Goal: Task Accomplishment & Management: Complete application form

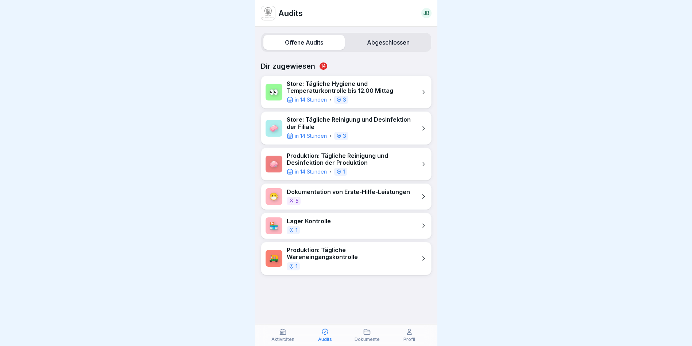
click at [321, 225] on div "Lager Kontrolle 1" at bounding box center [309, 226] width 44 height 16
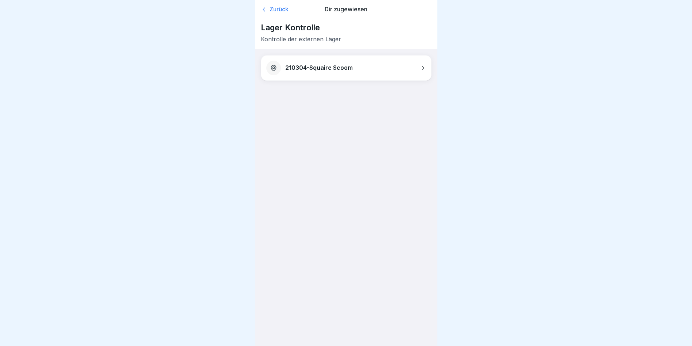
click at [424, 67] on icon at bounding box center [422, 67] width 7 height 7
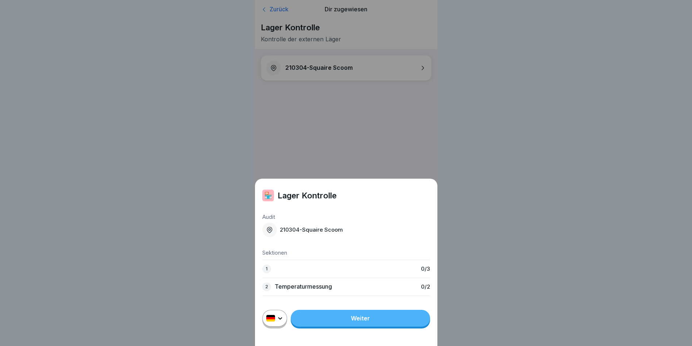
click at [344, 326] on link "Weiter" at bounding box center [360, 318] width 139 height 17
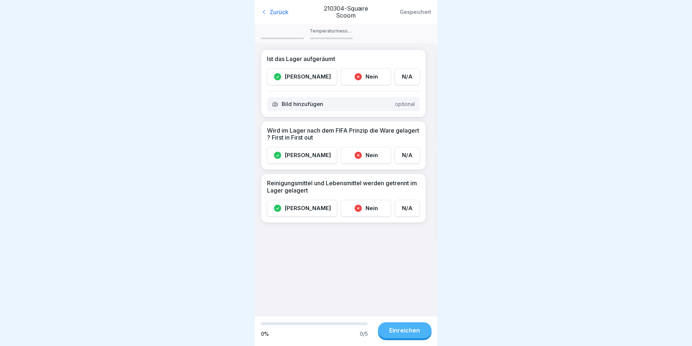
click at [295, 81] on div "Ja" at bounding box center [302, 76] width 70 height 17
click at [295, 78] on div "Ja" at bounding box center [302, 76] width 70 height 17
click at [297, 153] on div "Ja" at bounding box center [302, 155] width 70 height 17
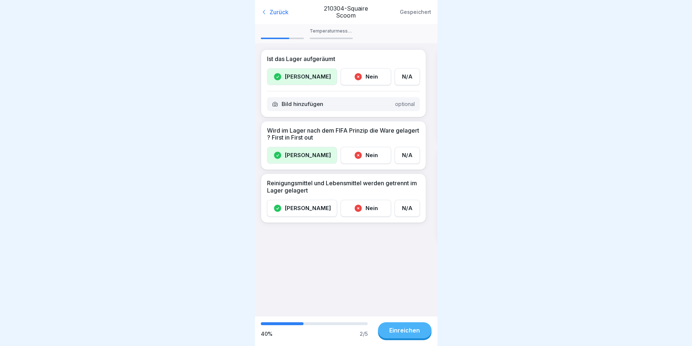
click at [282, 211] on icon at bounding box center [277, 208] width 9 height 9
click at [411, 338] on button "Einreichen" at bounding box center [405, 330] width 54 height 16
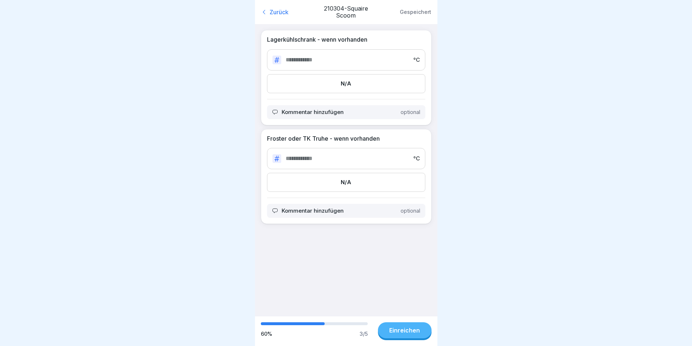
click at [297, 58] on input "number" at bounding box center [347, 59] width 123 height 7
type input "*"
click at [347, 155] on input "number" at bounding box center [347, 158] width 123 height 7
type input "***"
click at [398, 333] on div "Einreichen" at bounding box center [404, 330] width 31 height 7
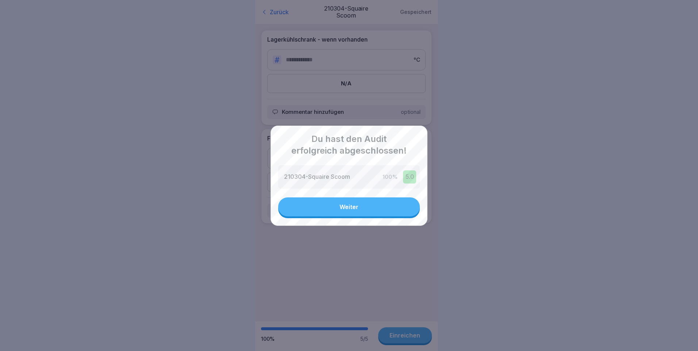
click at [389, 203] on button "Weiter" at bounding box center [349, 206] width 142 height 19
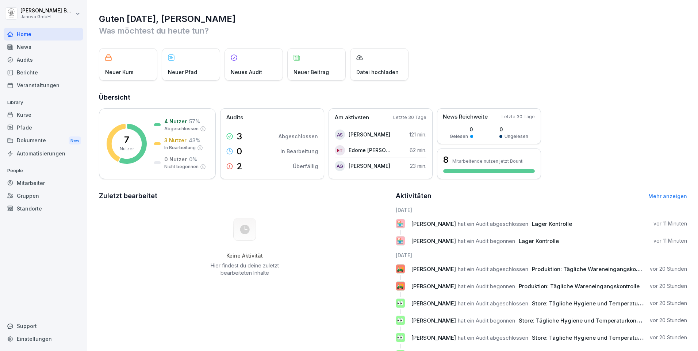
click at [34, 46] on div "News" at bounding box center [44, 47] width 80 height 13
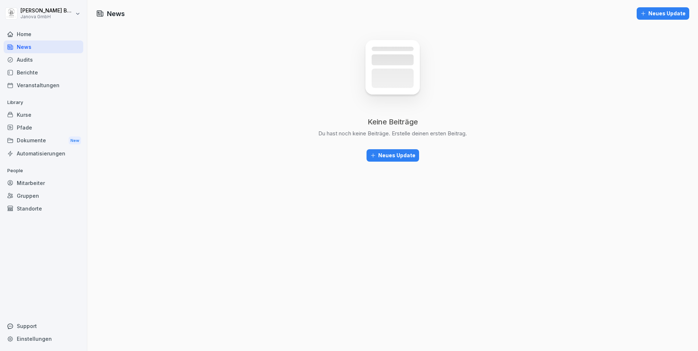
click at [22, 62] on div "Audits" at bounding box center [44, 59] width 80 height 13
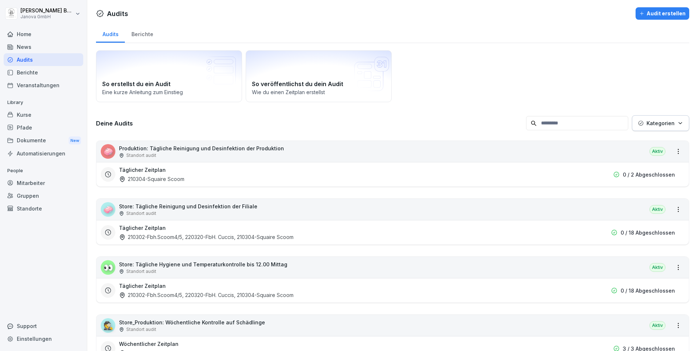
click at [677, 123] on icon "button" at bounding box center [679, 122] width 5 height 5
drag, startPoint x: 505, startPoint y: 88, endPoint x: 635, endPoint y: 87, distance: 129.9
click at [506, 88] on html "[PERSON_NAME] Janova GmbH Home News Audits Berichte Veranstaltungen Library Kur…" at bounding box center [349, 175] width 698 height 351
drag, startPoint x: 35, startPoint y: 185, endPoint x: 46, endPoint y: 185, distance: 11.3
click at [35, 185] on div "Mitarbeiter" at bounding box center [44, 183] width 80 height 13
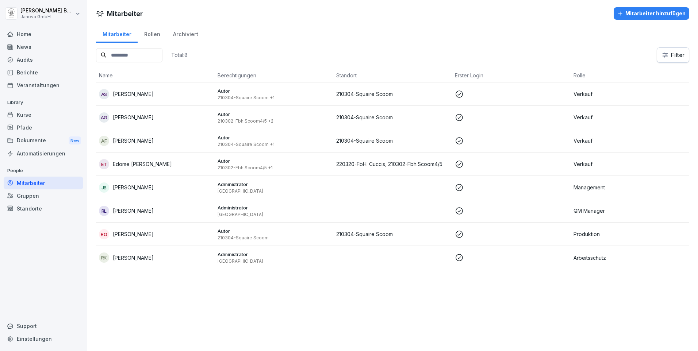
click at [650, 14] on div "Mitarbeiter hinzufügen" at bounding box center [651, 13] width 68 height 8
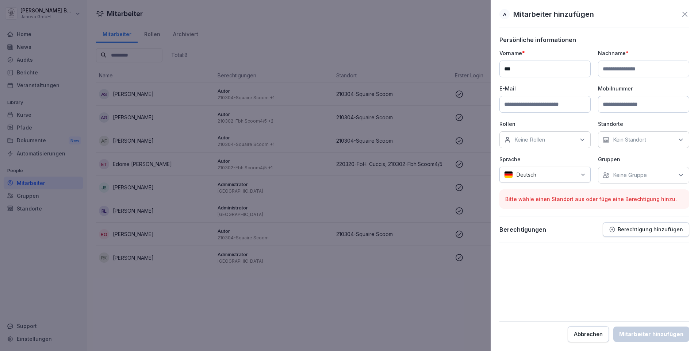
type input "***"
type input "**********"
click at [537, 109] on input at bounding box center [544, 104] width 91 height 17
paste input "**********"
type input "**********"
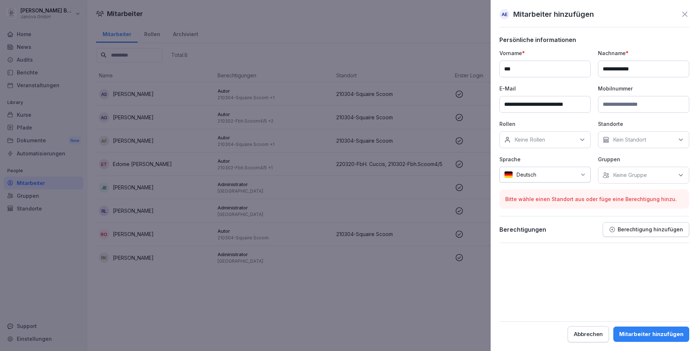
click at [647, 231] on p "Berechtigung hinzufügen" at bounding box center [650, 230] width 65 height 6
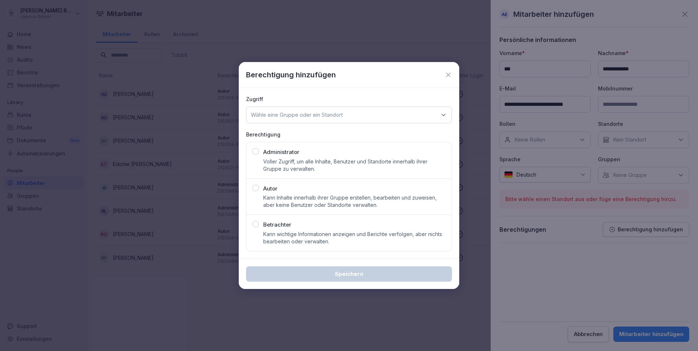
click at [287, 193] on div "Autor Kann Inhalte innerhalb ihrer Gruppe erstellen, bearbeiten und zuweisen, a…" at bounding box center [354, 197] width 182 height 24
click at [444, 115] on icon at bounding box center [443, 114] width 7 height 7
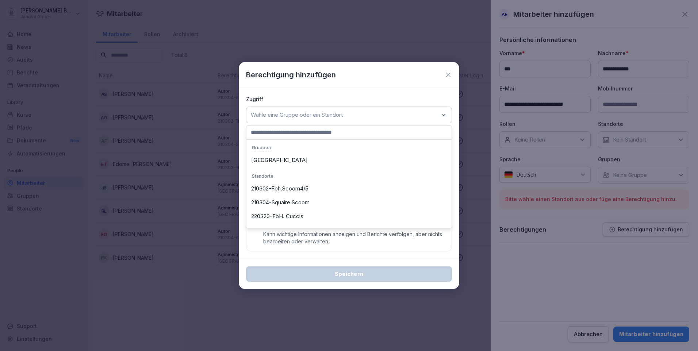
click at [284, 193] on div "210302-Fbh.Scoom4/5" at bounding box center [348, 189] width 201 height 14
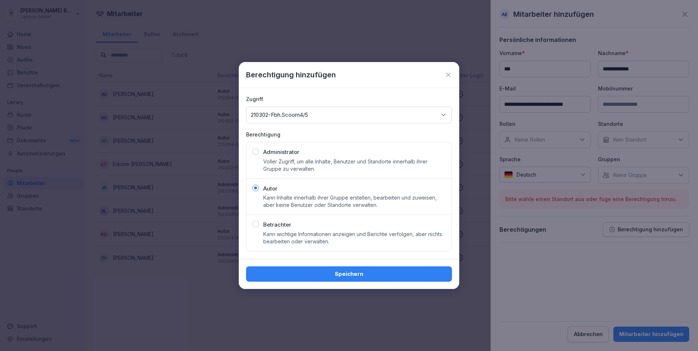
click at [443, 113] on icon at bounding box center [443, 114] width 7 height 7
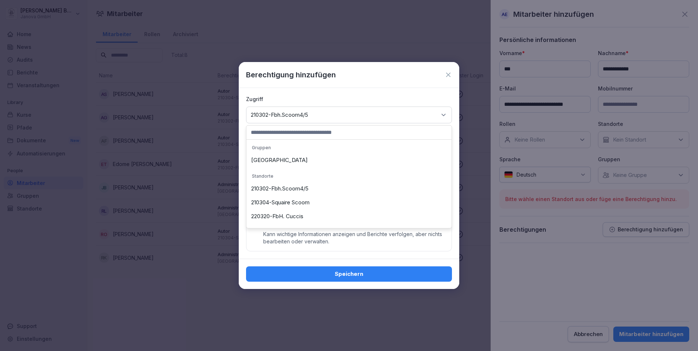
click at [284, 215] on div "220320-FbH. Cuccis" at bounding box center [348, 217] width 201 height 14
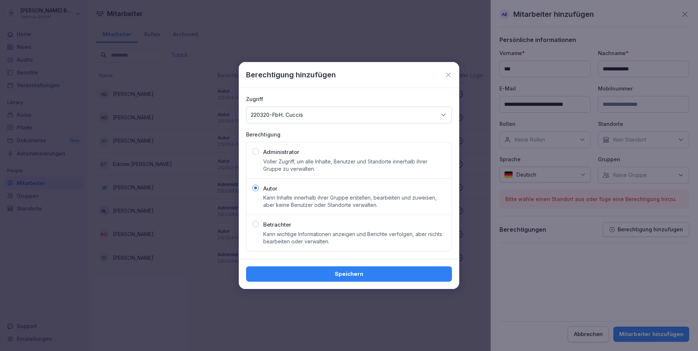
click at [442, 114] on icon at bounding box center [443, 114] width 7 height 7
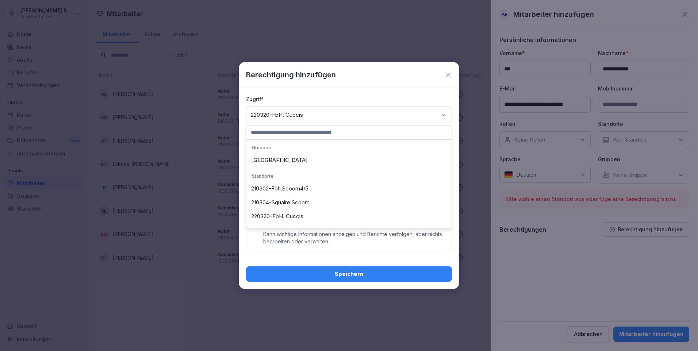
click at [284, 217] on div "220320-FbH. Cuccis" at bounding box center [348, 217] width 201 height 14
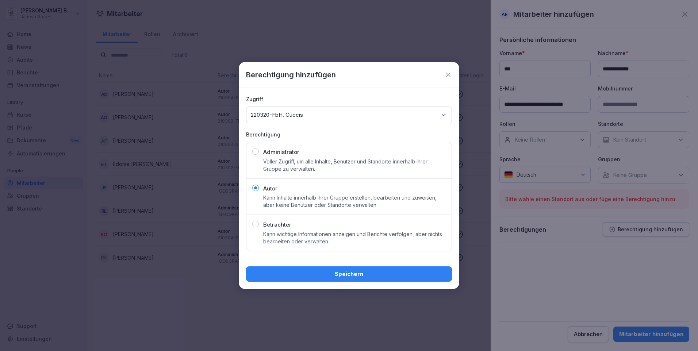
click at [361, 276] on div "Speichern" at bounding box center [349, 274] width 194 height 8
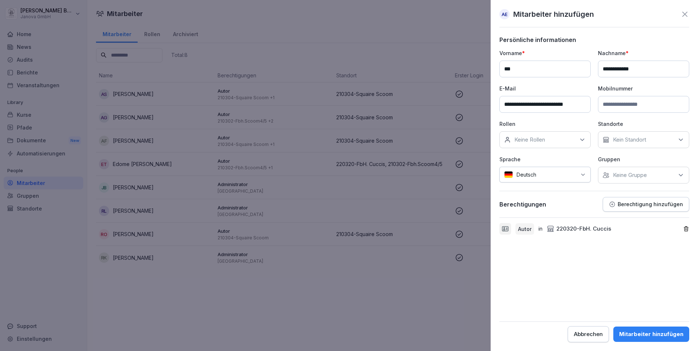
click at [638, 205] on p "Berechtigung hinzufügen" at bounding box center [650, 204] width 65 height 6
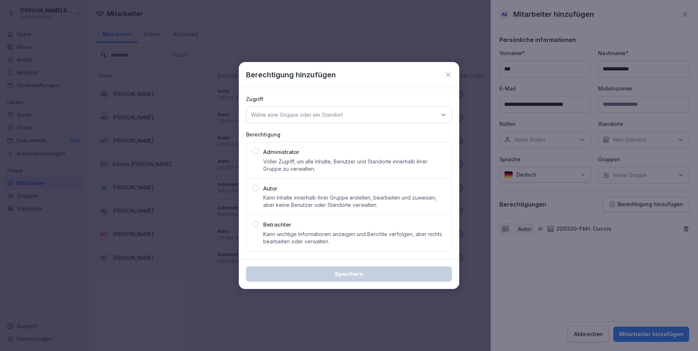
click at [285, 115] on p "Wähle eine Gruppe oder ein Standort" at bounding box center [297, 114] width 92 height 7
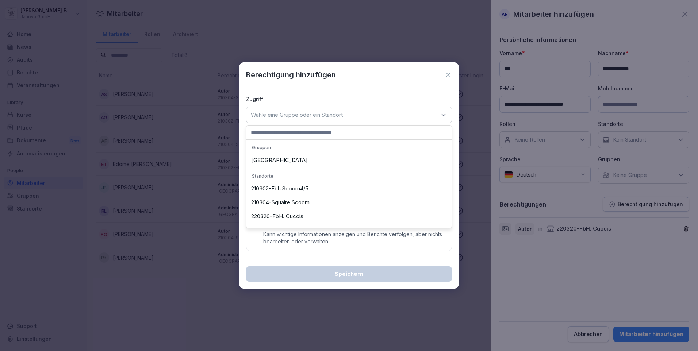
click at [282, 160] on div "[GEOGRAPHIC_DATA]" at bounding box center [348, 160] width 201 height 14
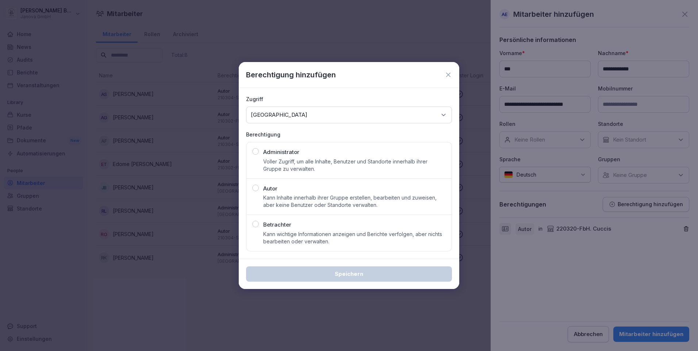
click at [255, 188] on div "button" at bounding box center [255, 188] width 7 height 7
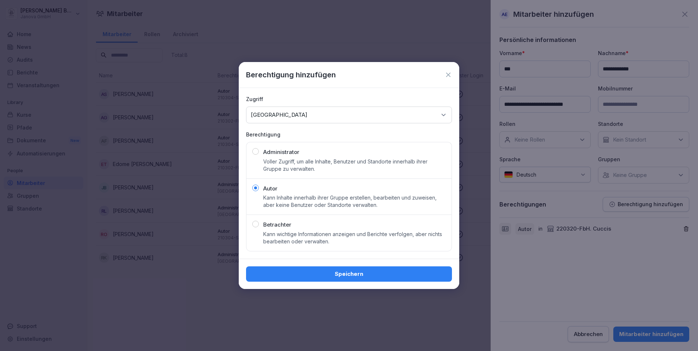
click at [374, 273] on div "Speichern" at bounding box center [349, 274] width 194 height 8
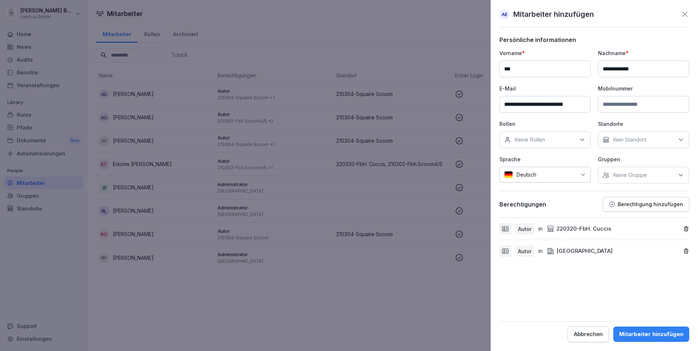
click at [686, 253] on icon "button" at bounding box center [686, 251] width 6 height 6
click at [649, 204] on p "Berechtigung hinzufügen" at bounding box center [650, 204] width 65 height 6
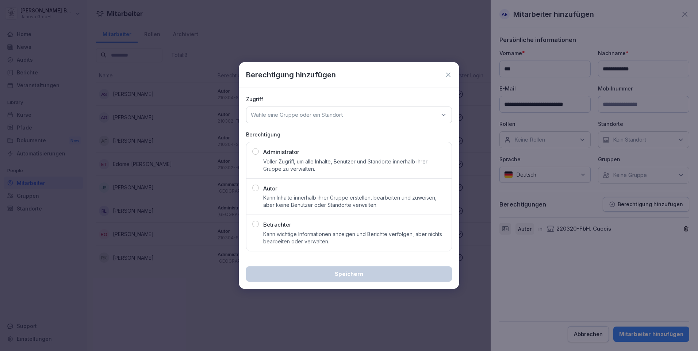
click at [256, 189] on div "button" at bounding box center [255, 188] width 7 height 7
click at [443, 111] on icon at bounding box center [443, 114] width 7 height 7
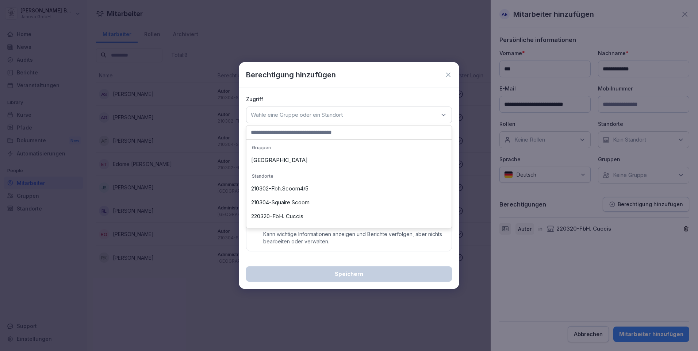
click at [294, 187] on div "210302-Fbh.Scoom4/5" at bounding box center [348, 189] width 201 height 14
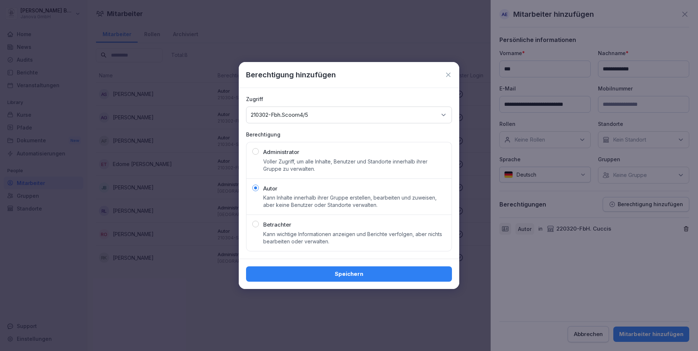
click at [344, 271] on div "Speichern" at bounding box center [349, 274] width 194 height 8
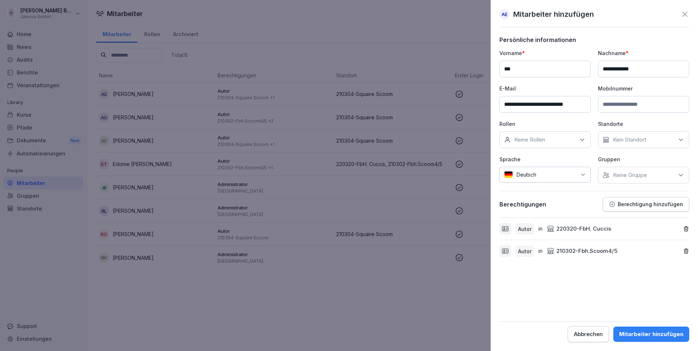
click at [646, 334] on div "Mitarbeiter hinzufügen" at bounding box center [651, 334] width 64 height 8
